Goal: Use online tool/utility: Utilize a website feature to perform a specific function

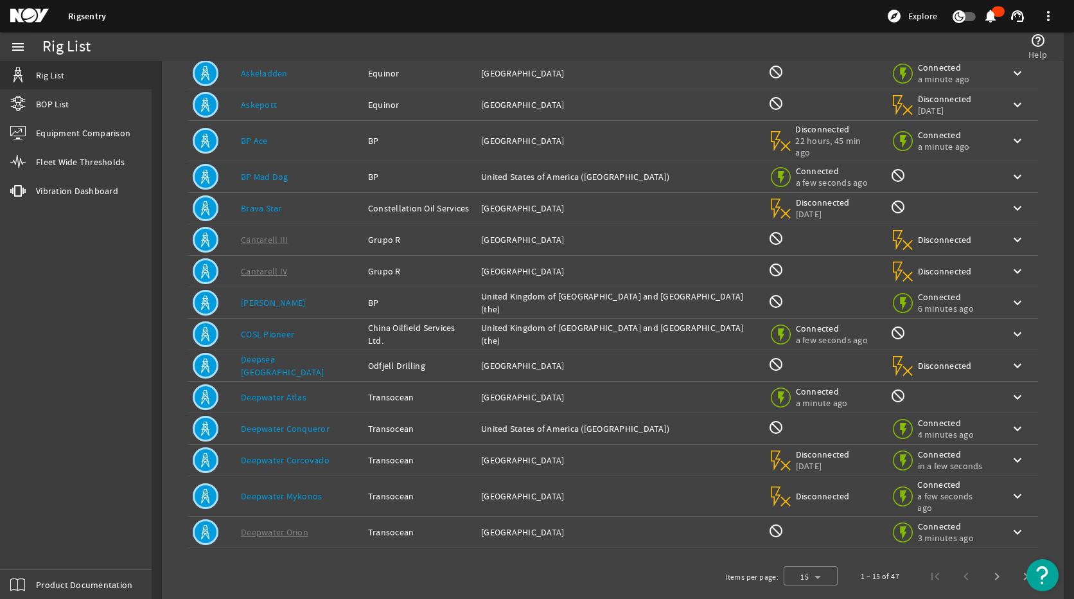
scroll to position [113, 0]
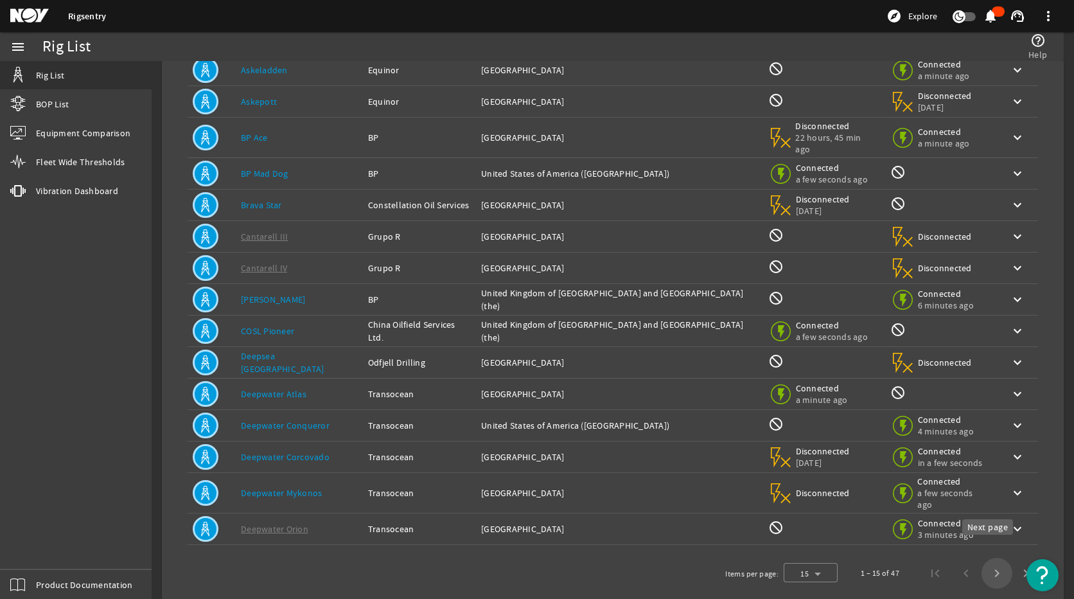
click at [988, 558] on span "Next page" at bounding box center [997, 573] width 31 height 31
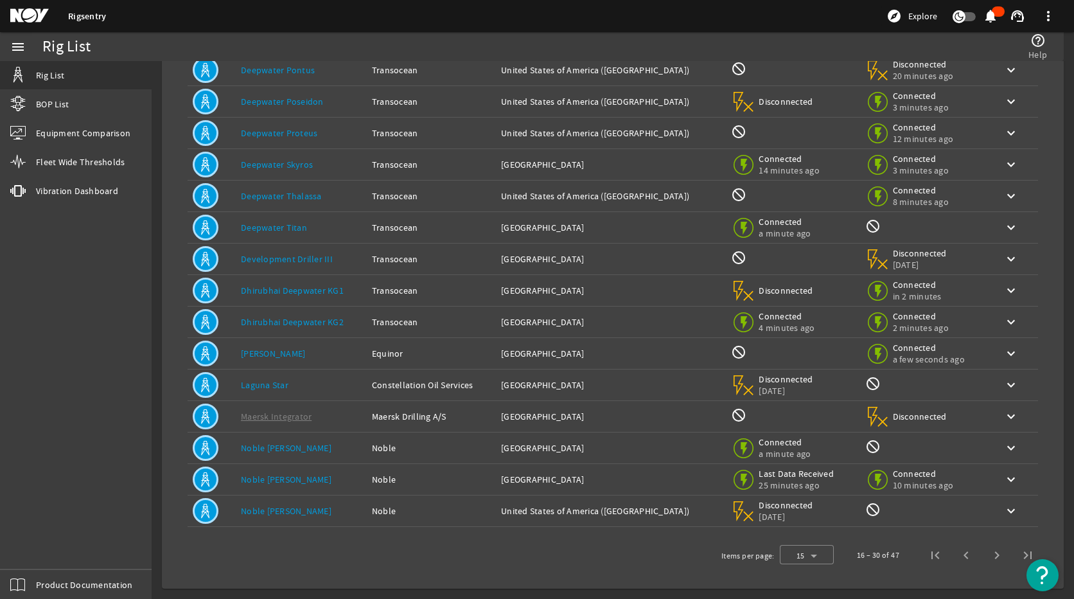
click at [258, 223] on link "Deepwater Titan" at bounding box center [274, 228] width 66 height 12
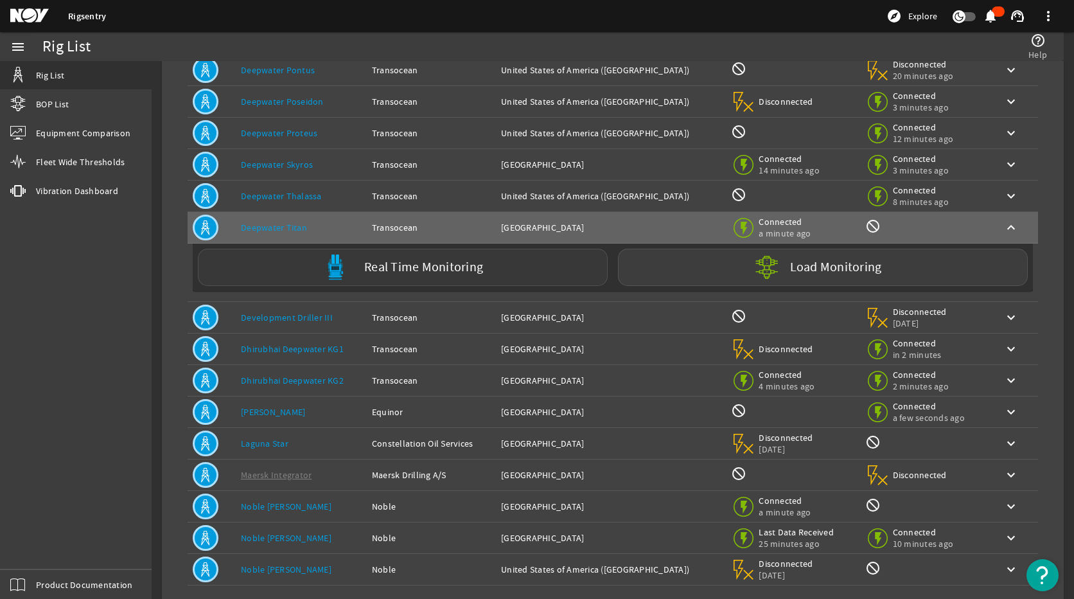
click at [364, 261] on label "Real Time Monitoring" at bounding box center [423, 267] width 119 height 13
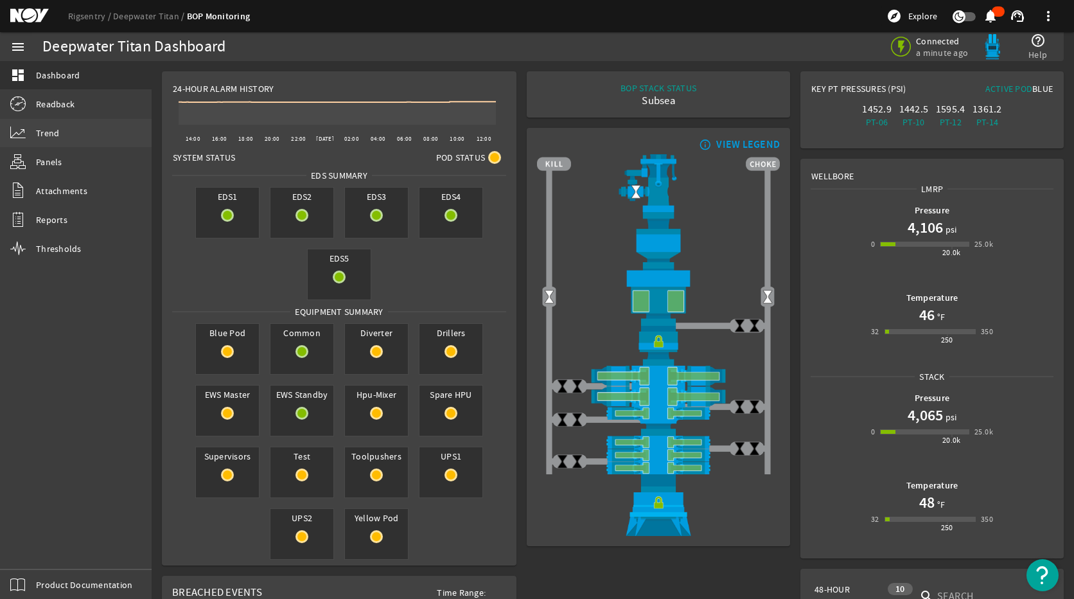
click at [59, 134] on link "Trend" at bounding box center [76, 133] width 152 height 28
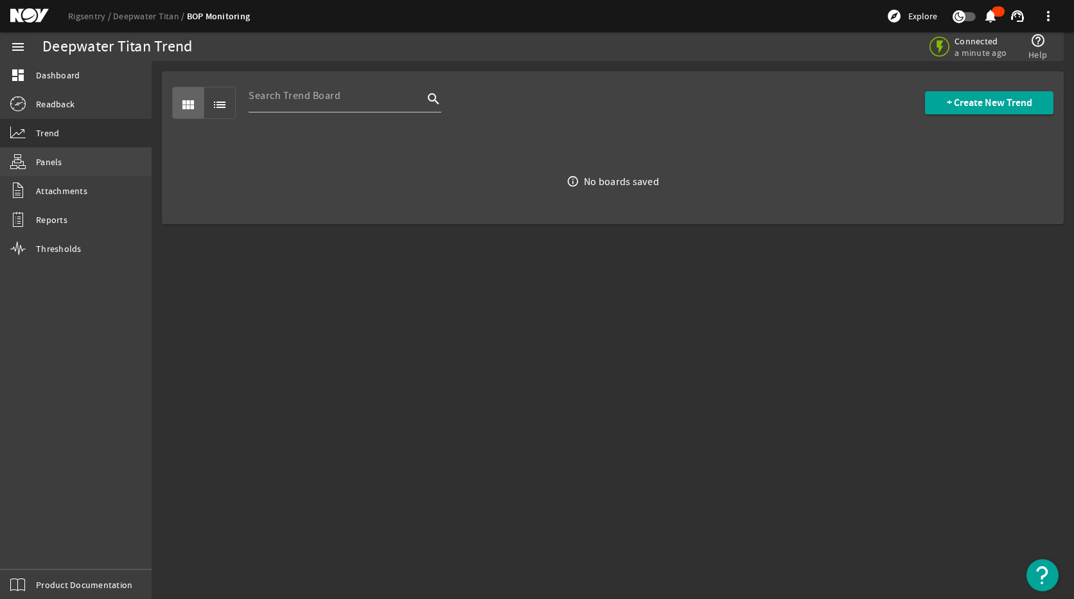
click at [75, 157] on link "Panels" at bounding box center [76, 162] width 152 height 28
click at [67, 132] on link "Trend" at bounding box center [76, 133] width 152 height 28
click at [59, 66] on link "dashboard Dashboard" at bounding box center [76, 75] width 152 height 28
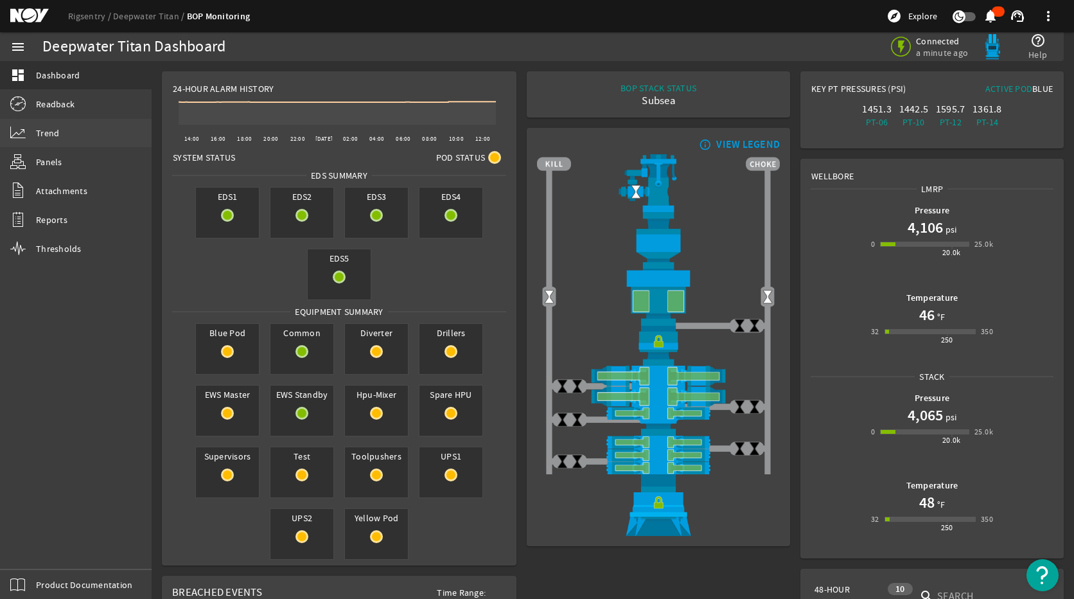
click at [61, 136] on link "Trend" at bounding box center [76, 133] width 152 height 28
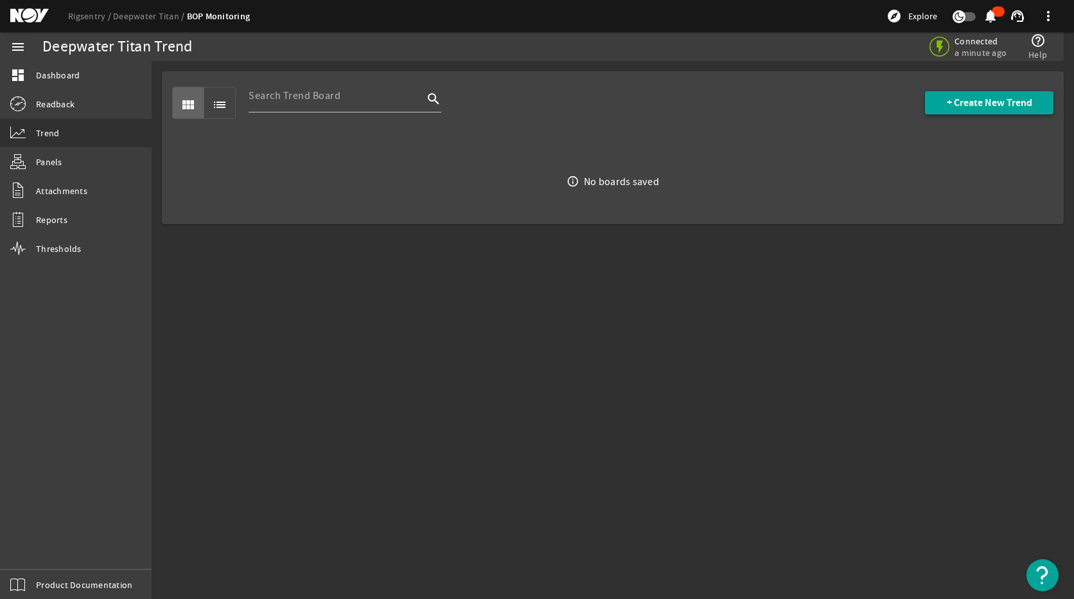
click at [1022, 96] on span "+ Create New Trend" at bounding box center [989, 102] width 85 height 13
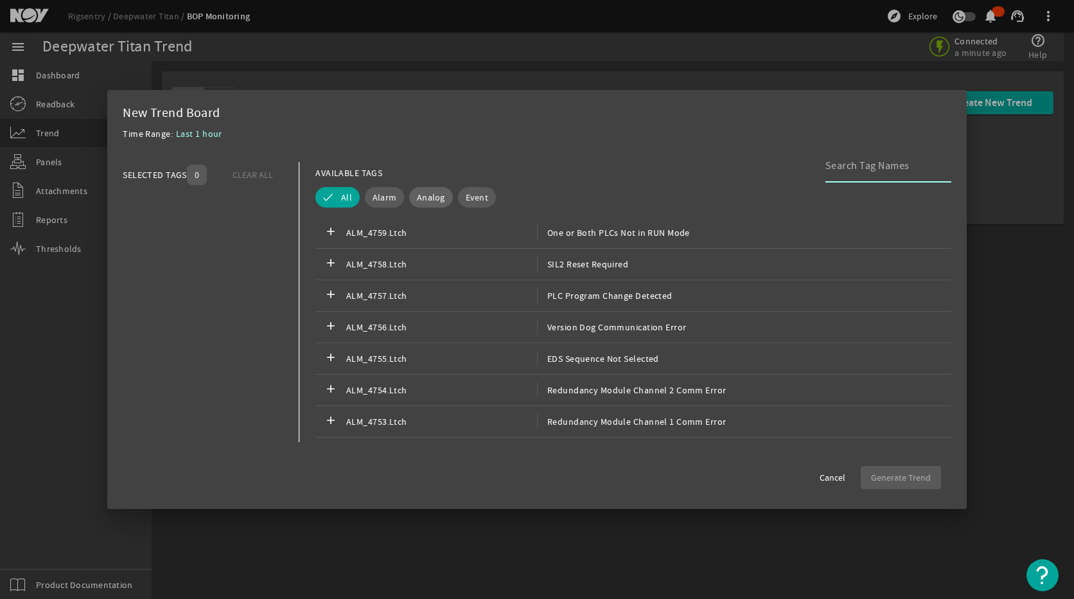
click at [438, 202] on span "Analog" at bounding box center [431, 197] width 28 height 13
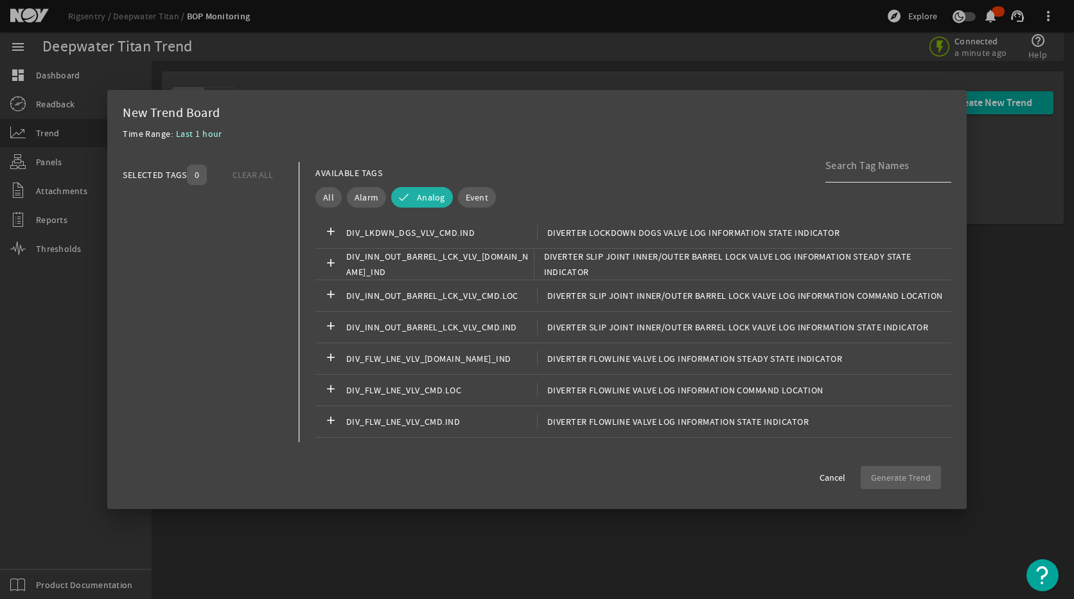
click at [880, 170] on input at bounding box center [884, 165] width 116 height 15
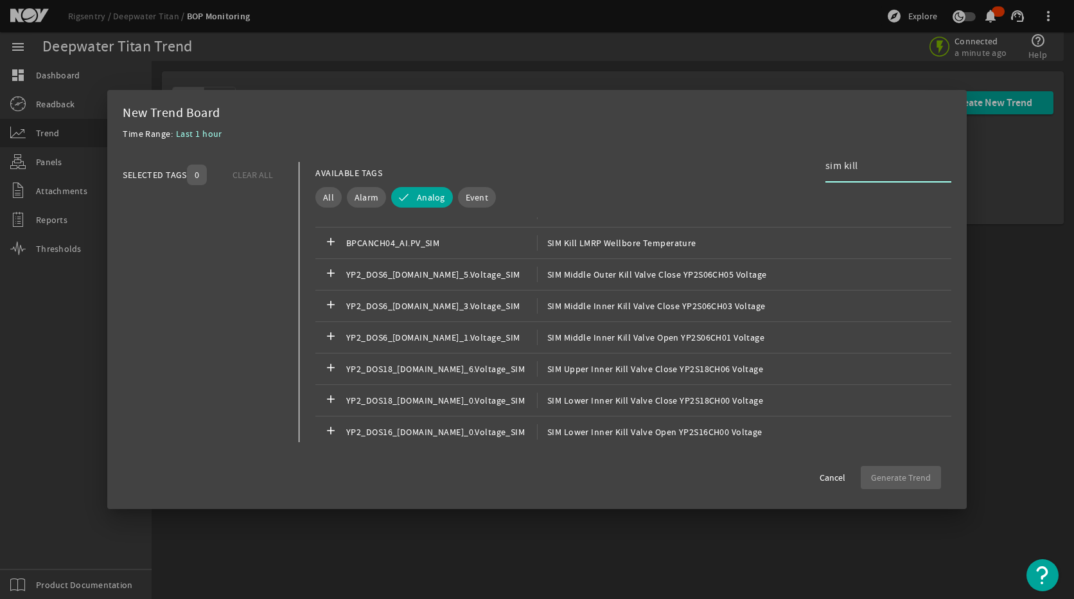
scroll to position [835, 0]
type input "sim kill"
click at [674, 247] on span "SIM Kill LMRP Wellbore Temperature" at bounding box center [616, 243] width 159 height 15
click at [891, 474] on span "Generate Trend" at bounding box center [901, 477] width 60 height 13
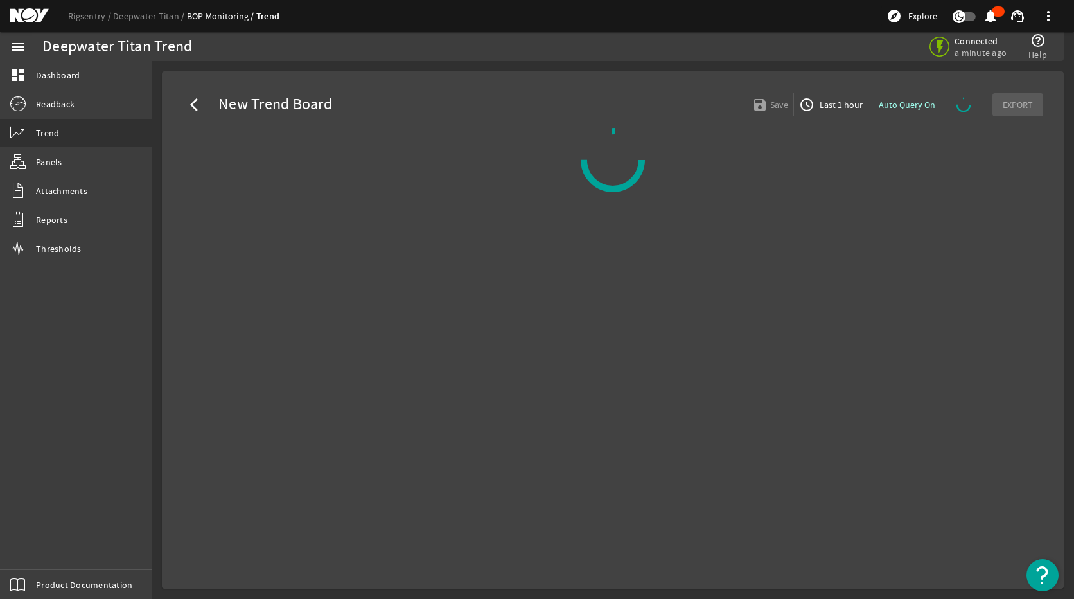
select select "ALL"
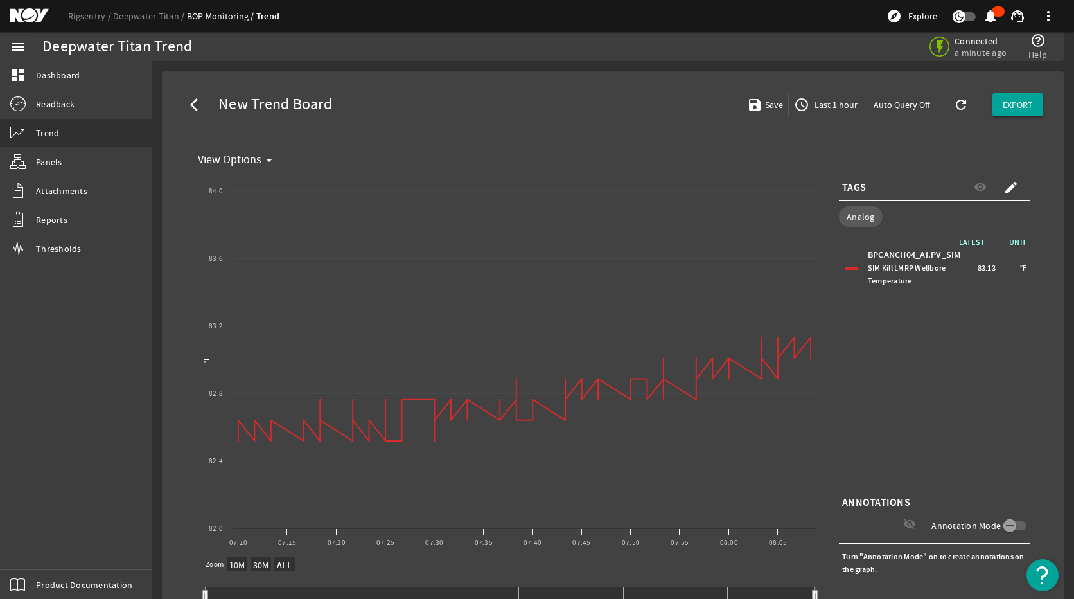
click at [839, 109] on span "Last 1 hour" at bounding box center [835, 104] width 46 height 13
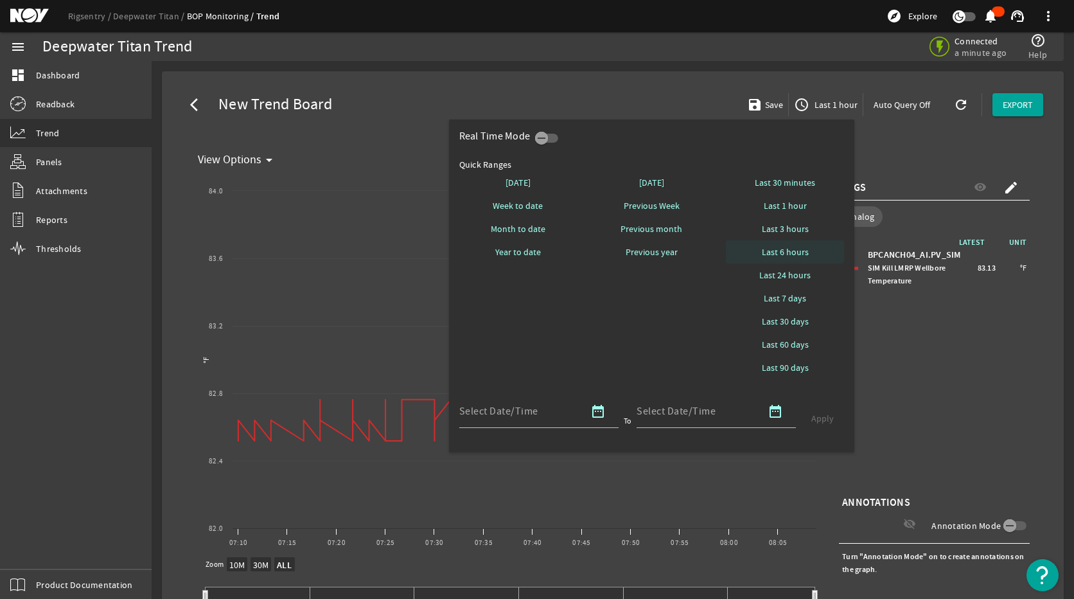
click at [792, 254] on span "Last 6 hours" at bounding box center [785, 251] width 47 height 13
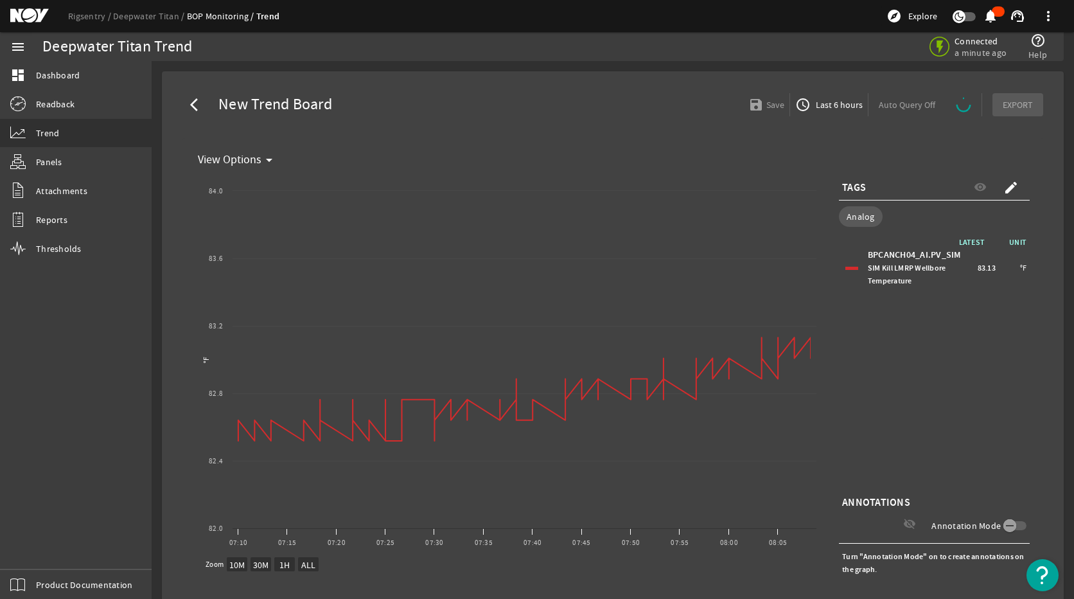
select select "ALL"
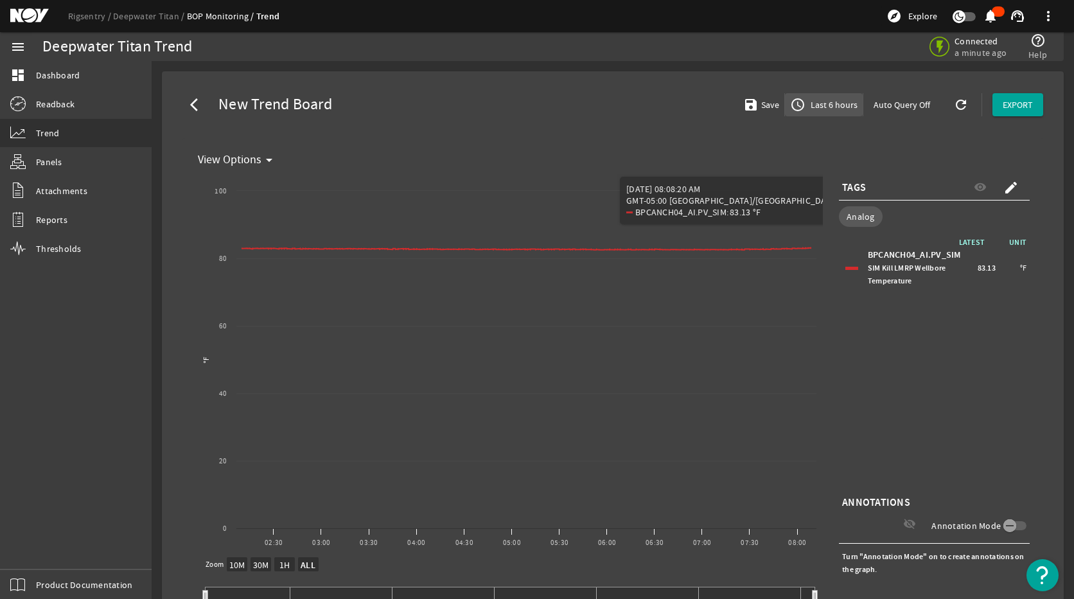
click at [833, 107] on span "Last 6 hours" at bounding box center [832, 104] width 49 height 13
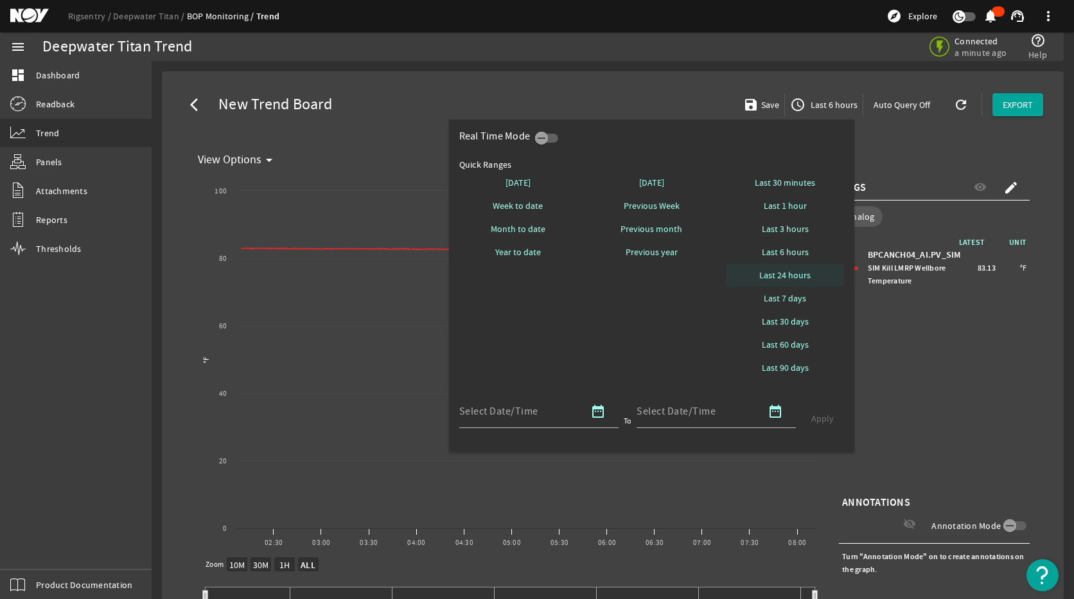
click at [795, 278] on span "Last 24 hours" at bounding box center [784, 275] width 51 height 13
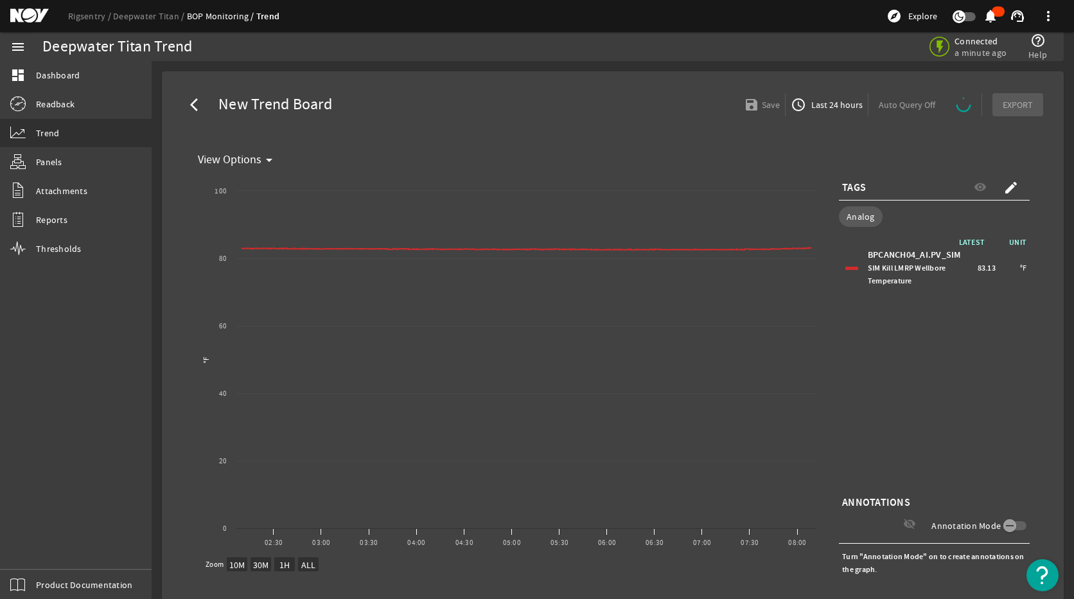
select select "ALL"
